Goal: Check status: Check status

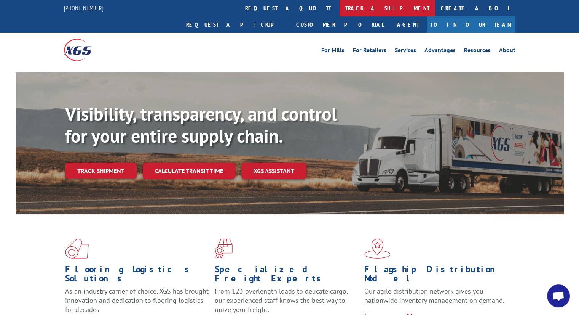
click at [340, 9] on link "track a shipment" at bounding box center [388, 8] width 96 height 16
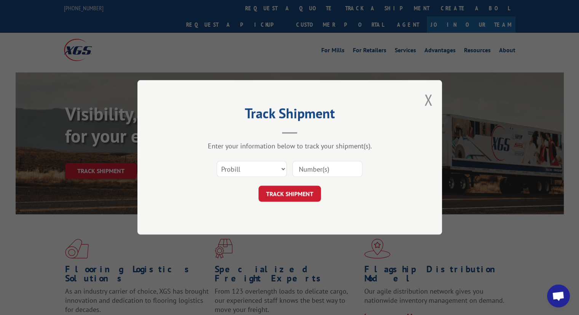
click at [327, 171] on input at bounding box center [328, 169] width 70 height 16
type input "17468101"
click at [305, 197] on button "TRACK SHIPMENT" at bounding box center [290, 194] width 62 height 16
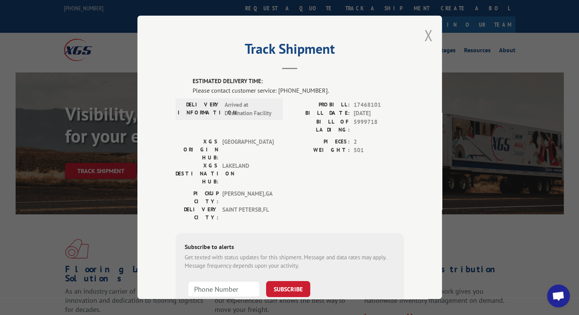
click at [427, 36] on button "Close modal" at bounding box center [428, 35] width 8 height 20
